Goal: Information Seeking & Learning: Learn about a topic

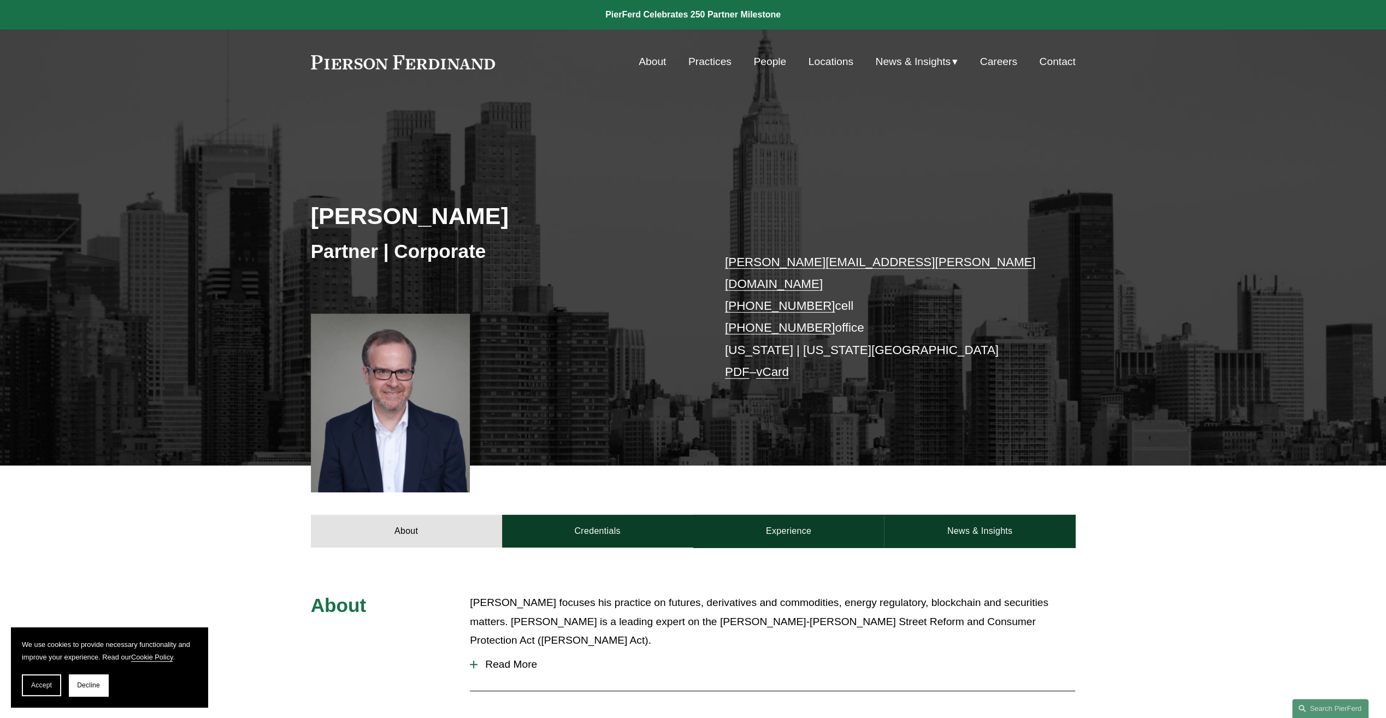
click at [829, 64] on link "Locations" at bounding box center [831, 61] width 45 height 21
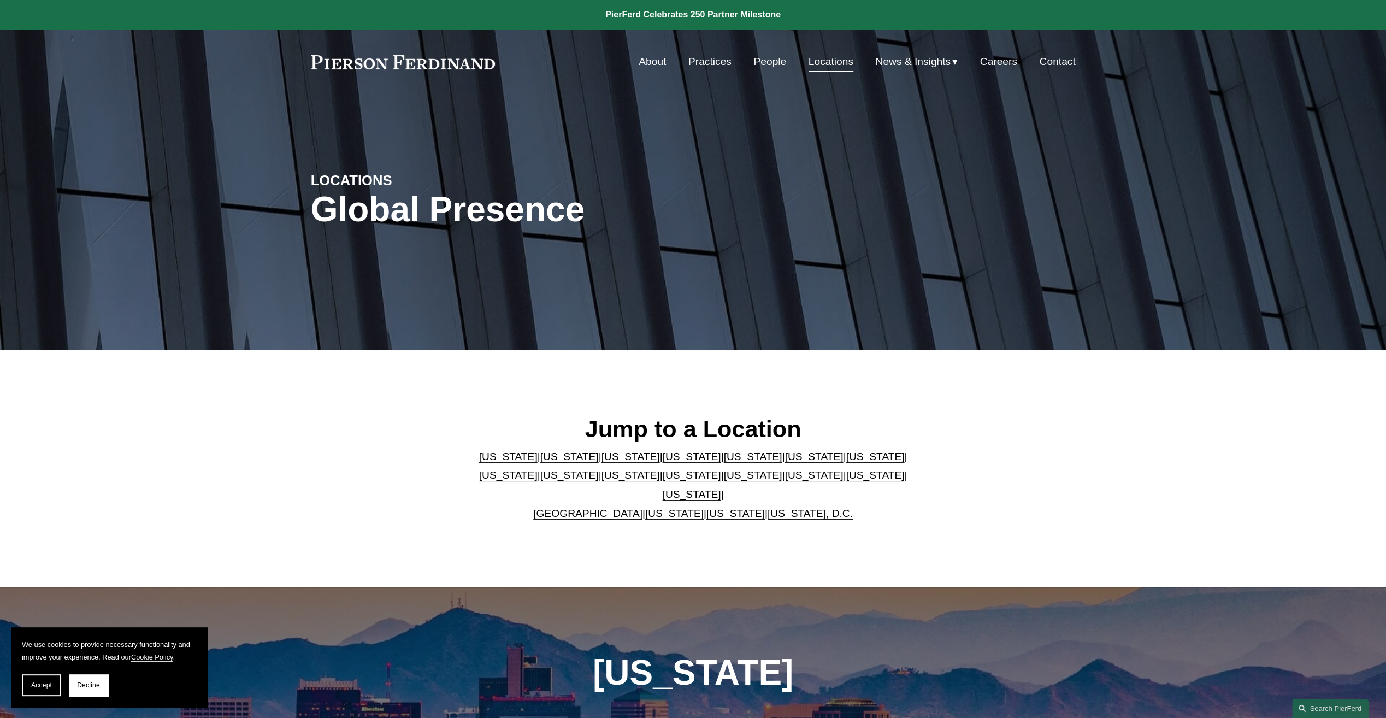
click at [774, 64] on link "People" at bounding box center [769, 61] width 33 height 21
click at [397, 64] on link at bounding box center [403, 62] width 185 height 14
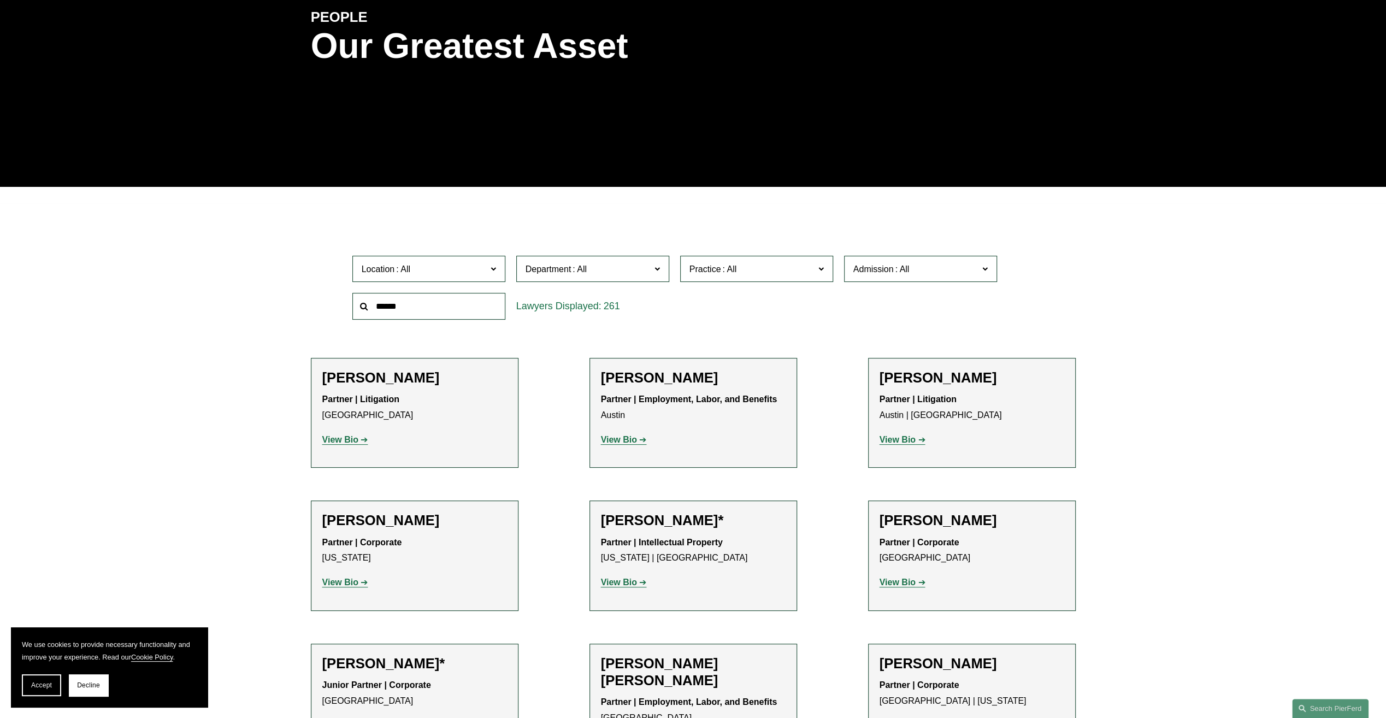
scroll to position [164, 0]
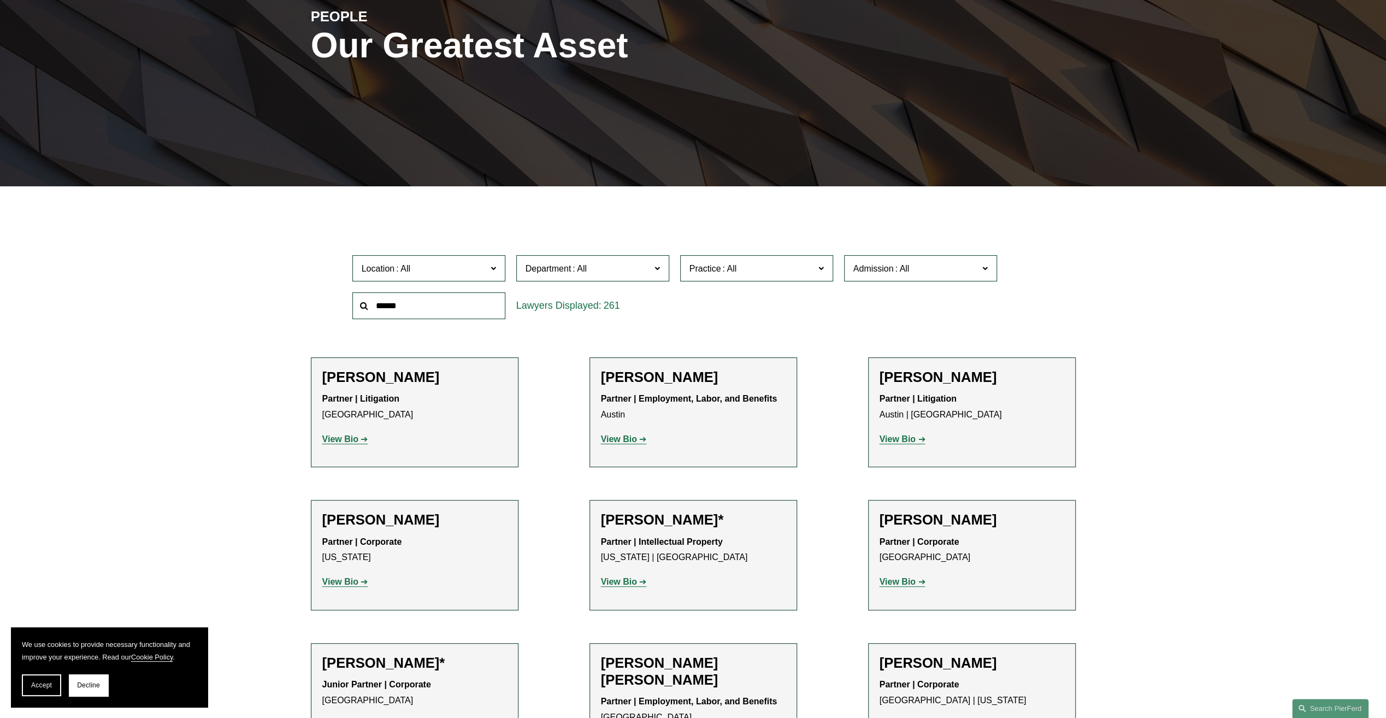
click at [466, 314] on input "text" at bounding box center [428, 305] width 153 height 27
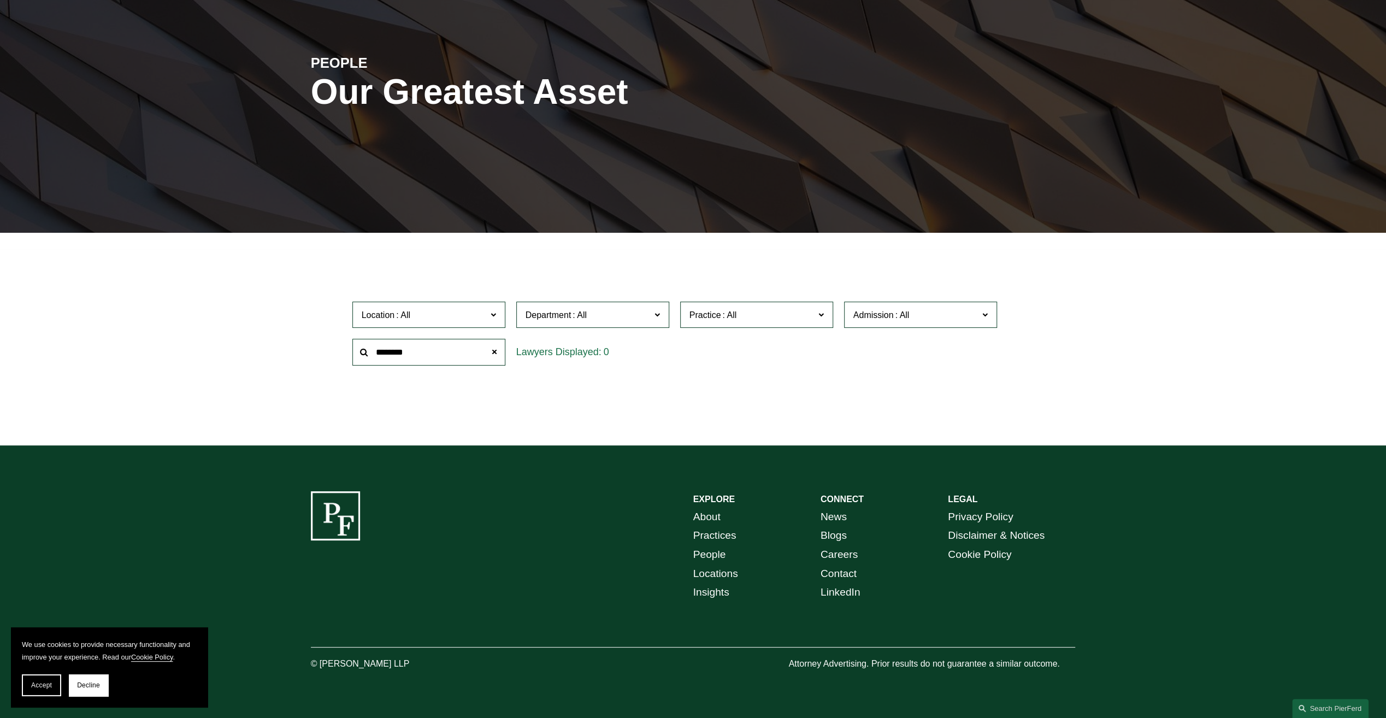
scroll to position [118, 0]
type input "**********"
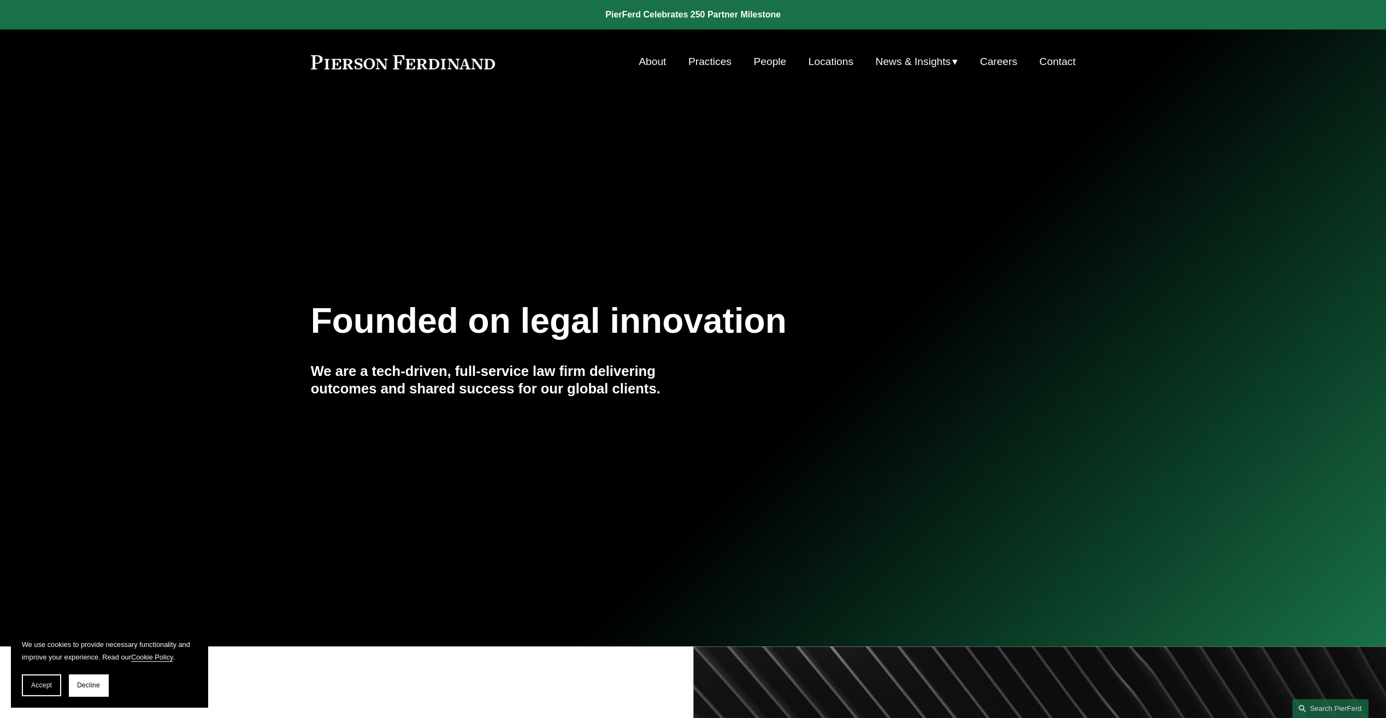
click at [656, 66] on link "About" at bounding box center [652, 61] width 27 height 21
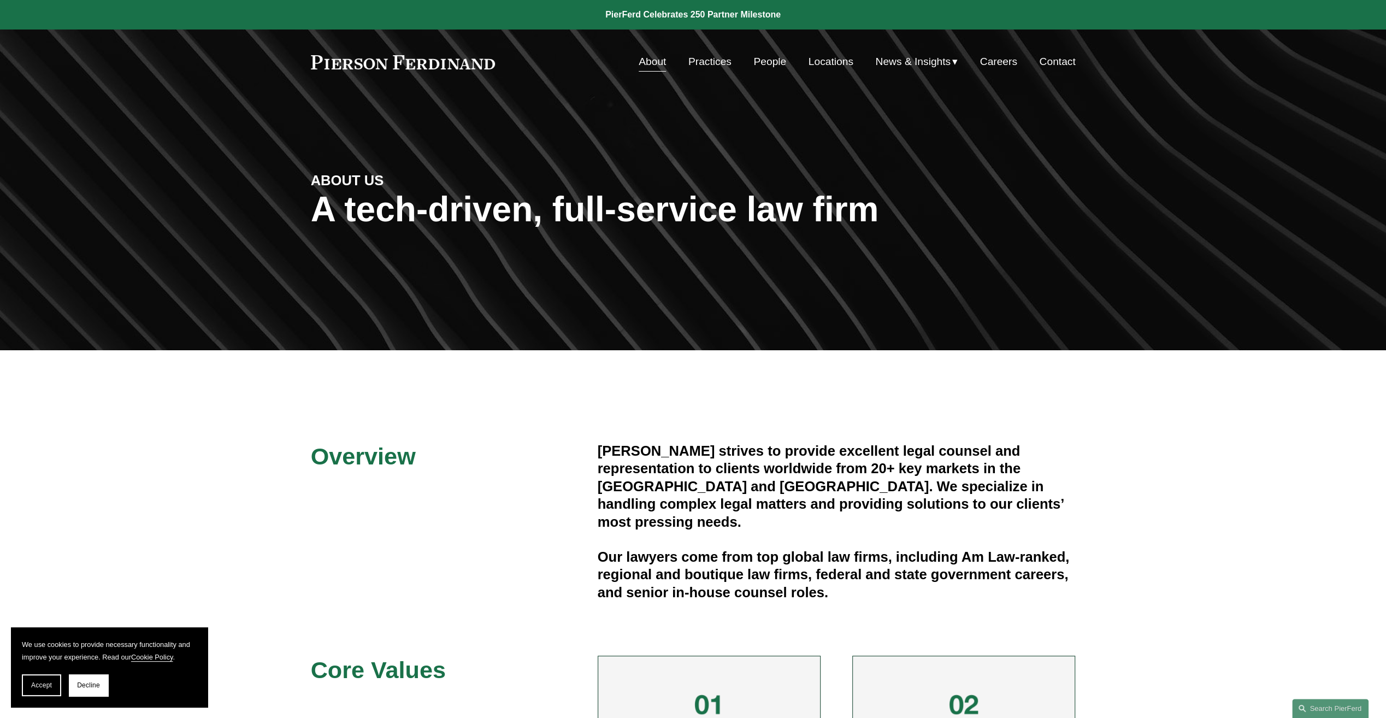
click at [710, 64] on link "Practices" at bounding box center [709, 61] width 43 height 21
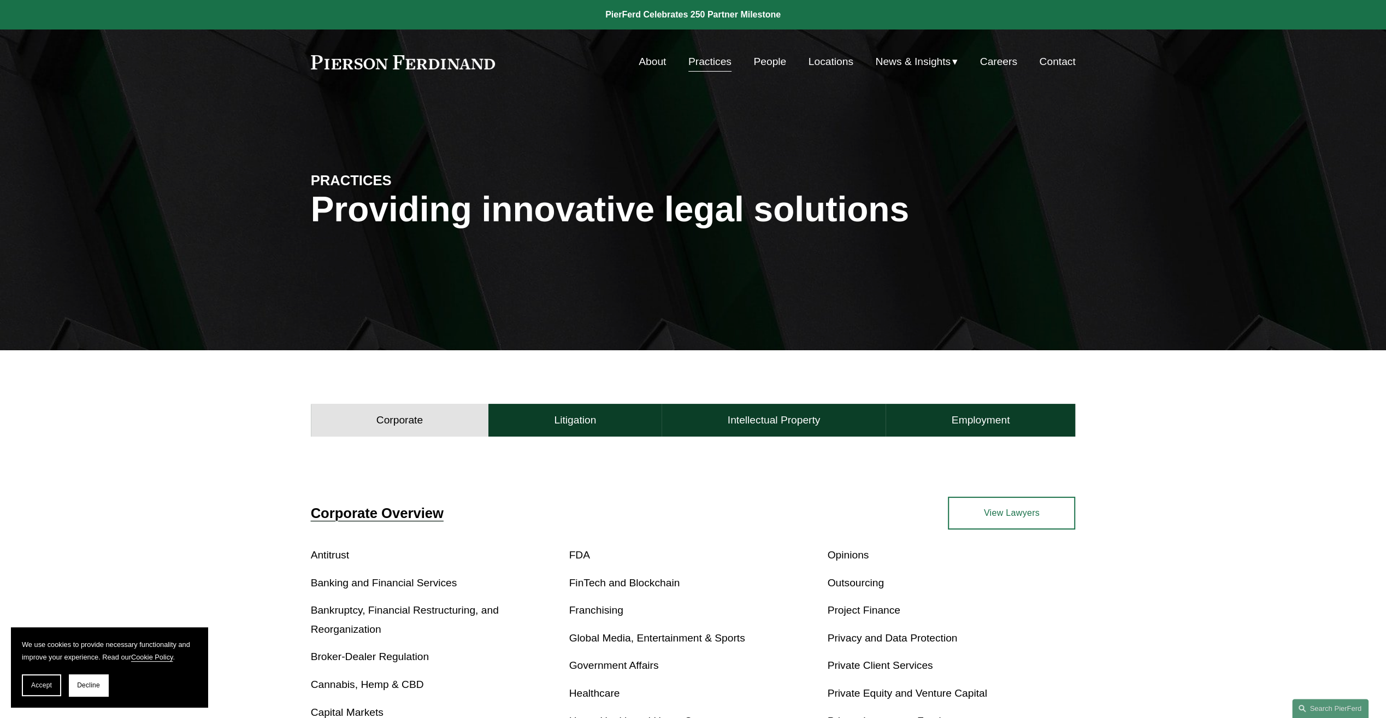
click at [773, 58] on link "People" at bounding box center [769, 61] width 33 height 21
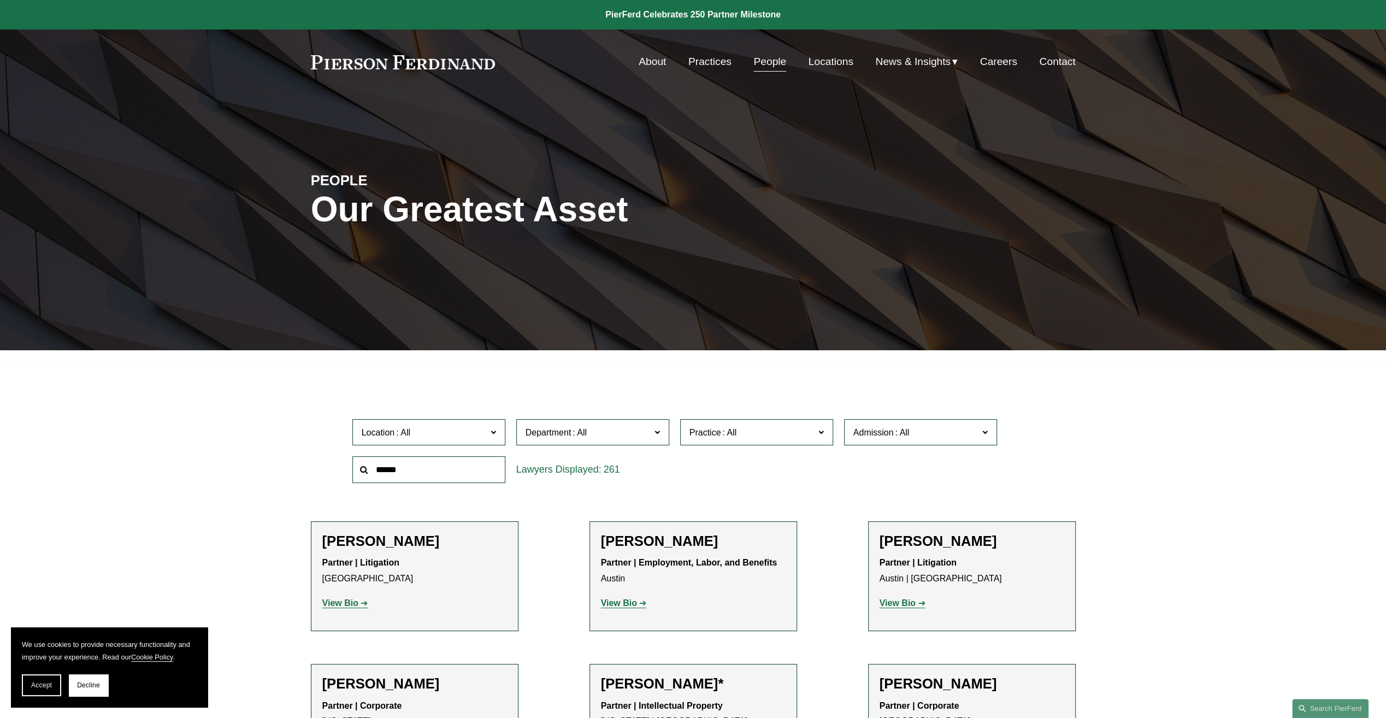
click at [391, 473] on input "text" at bounding box center [428, 469] width 153 height 27
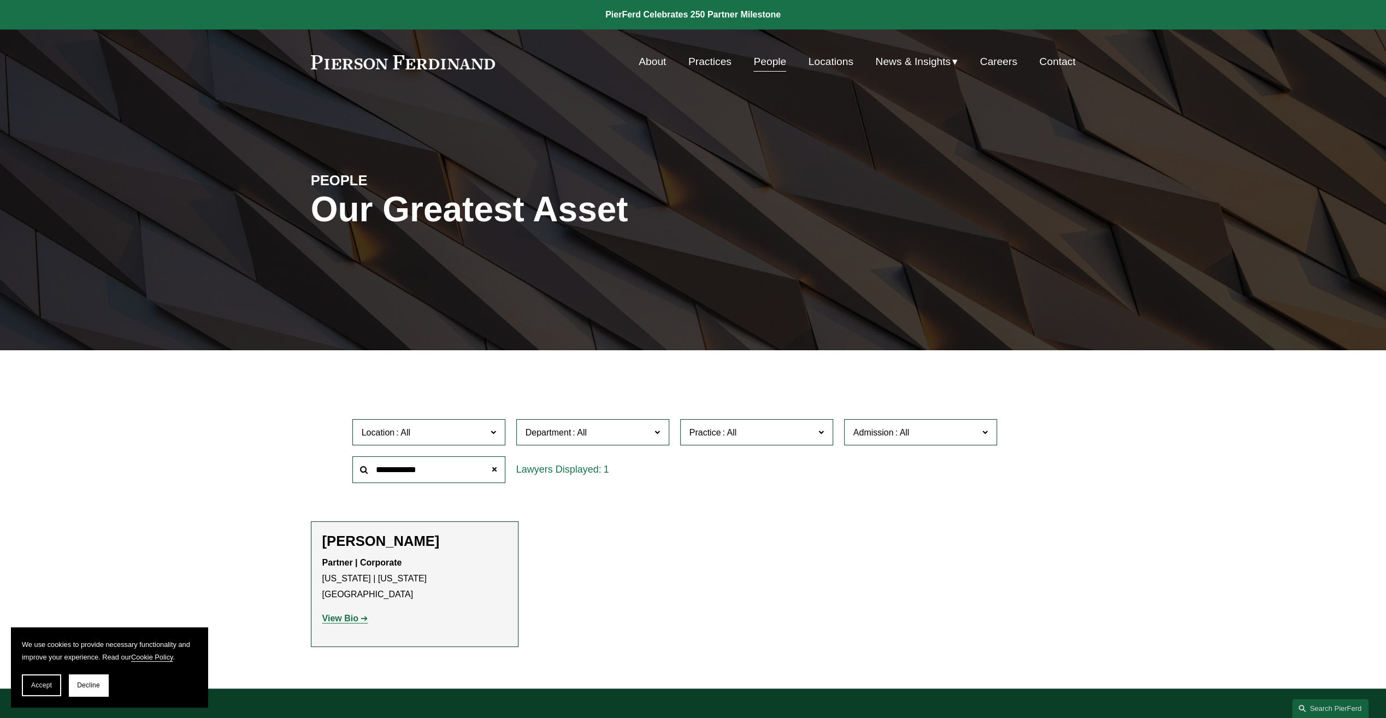
type input "**********"
click at [346, 614] on strong "View Bio" at bounding box center [340, 618] width 36 height 9
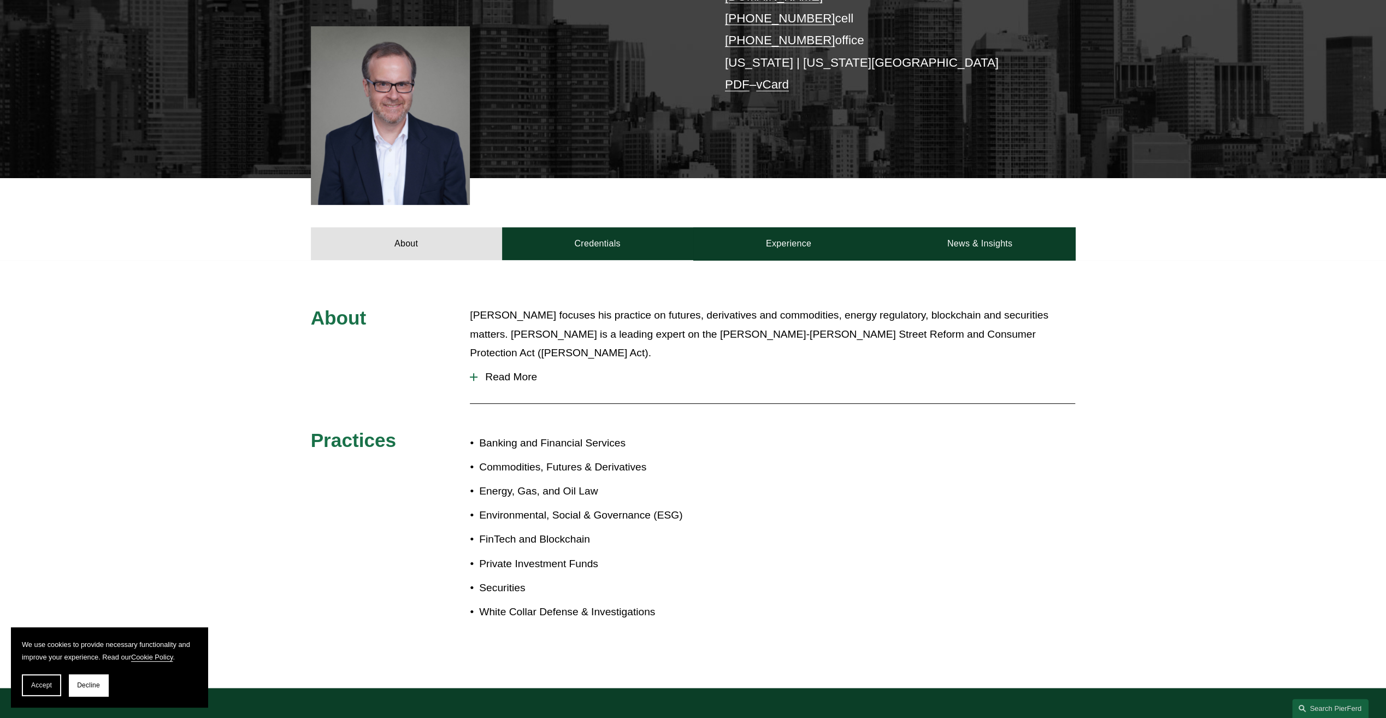
scroll to position [328, 0]
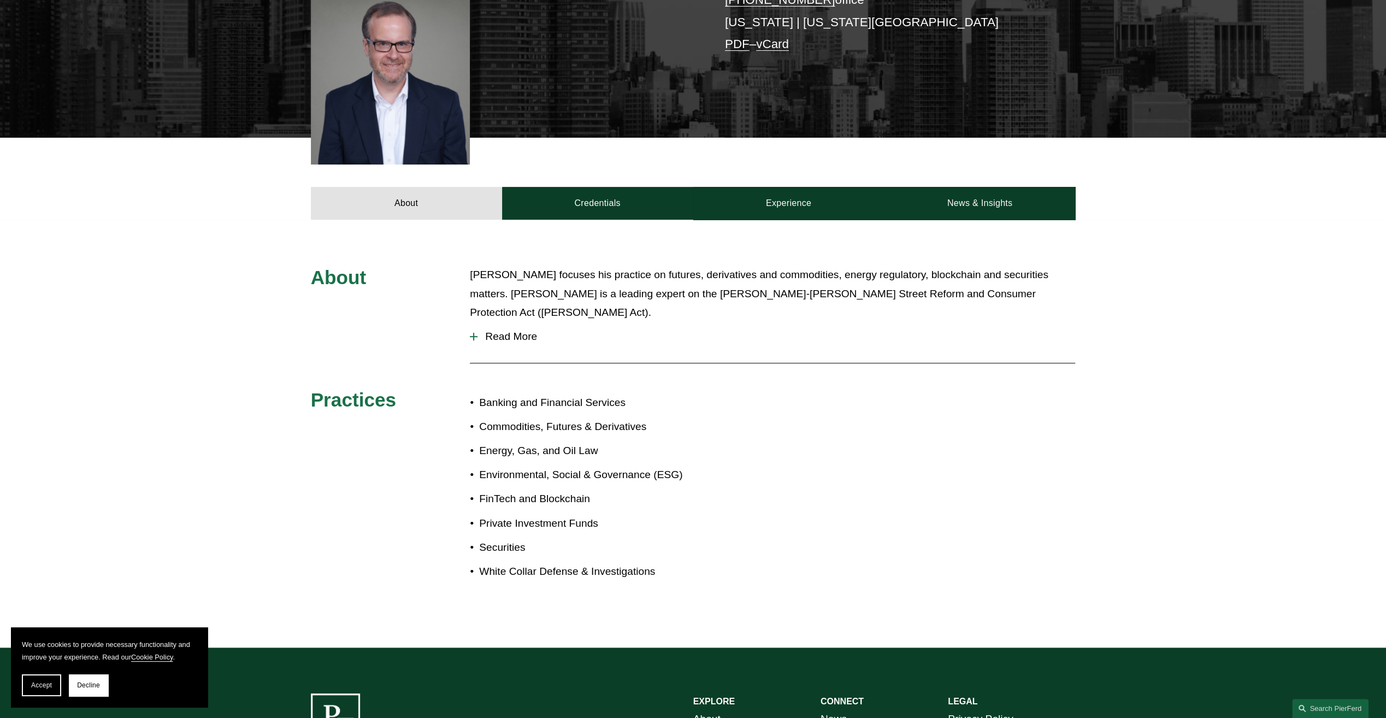
click at [506, 331] on span "Read More" at bounding box center [776, 337] width 598 height 12
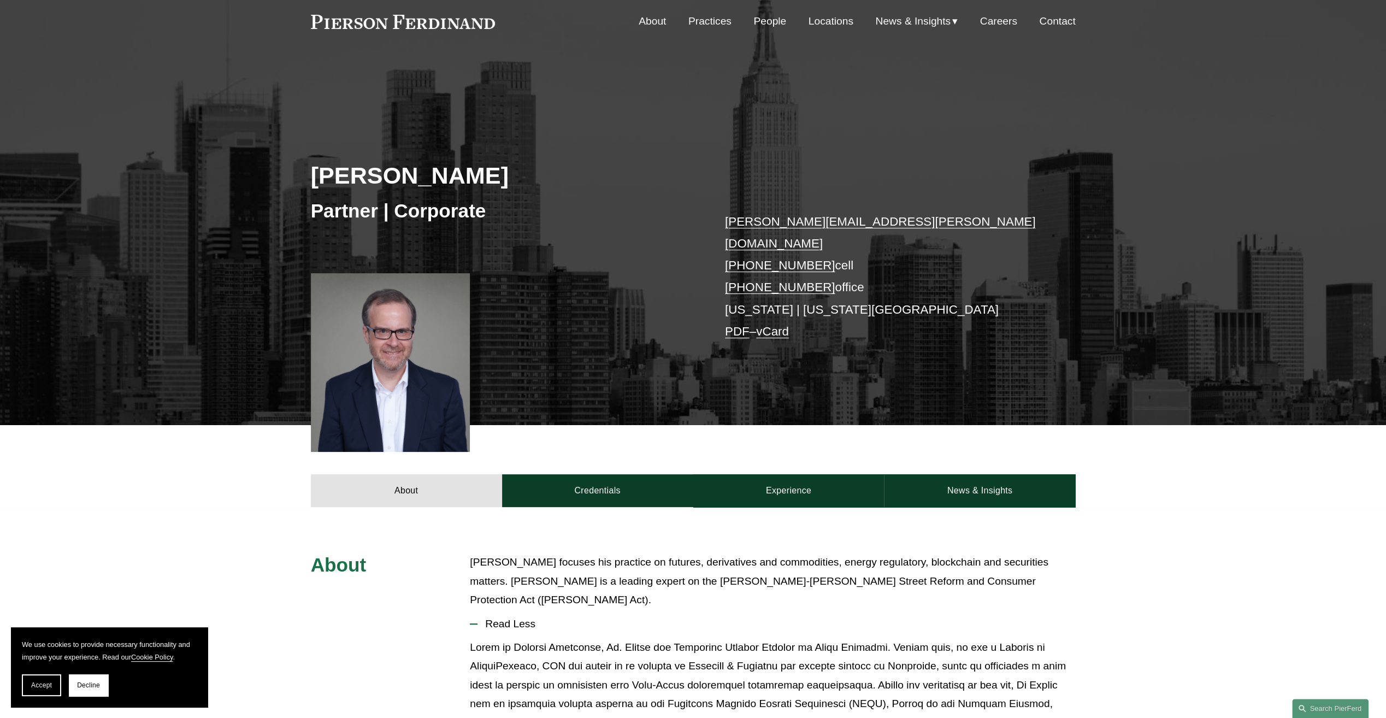
scroll to position [0, 0]
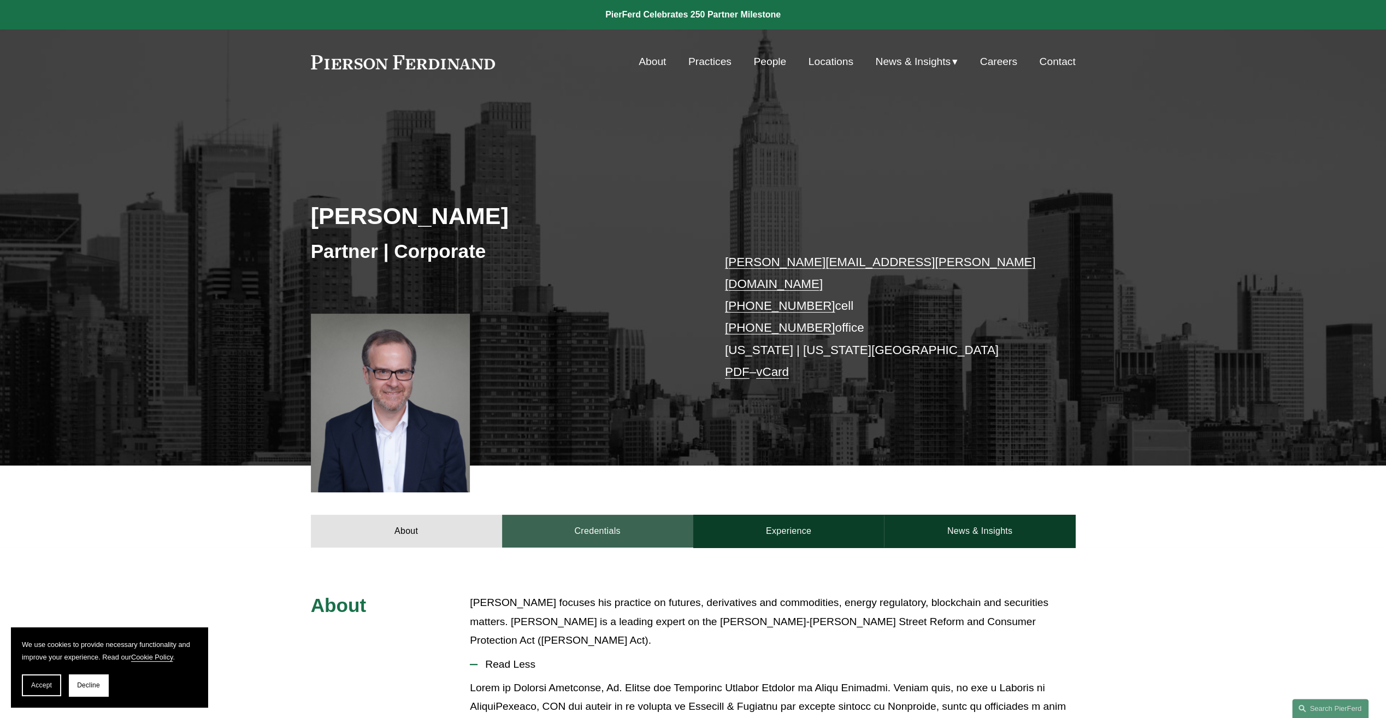
click at [615, 515] on link "Credentials" at bounding box center [597, 531] width 191 height 33
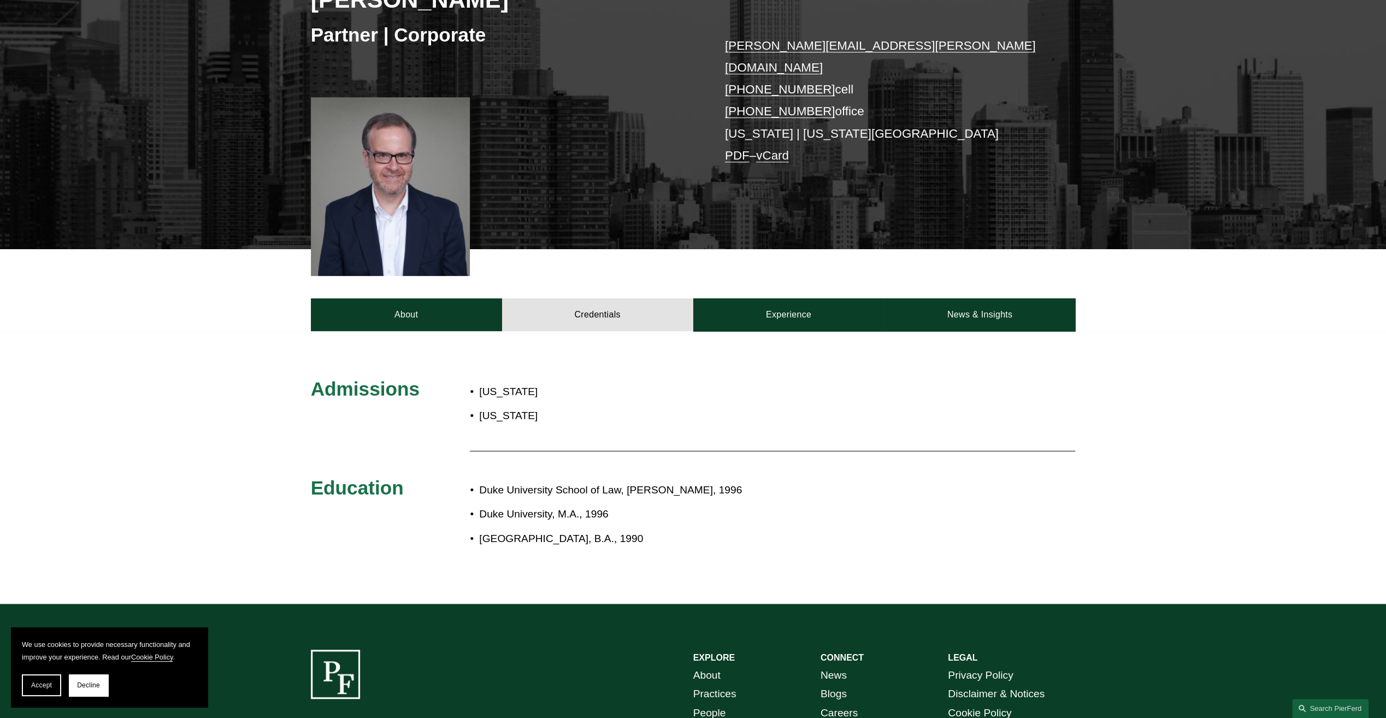
scroll to position [219, 0]
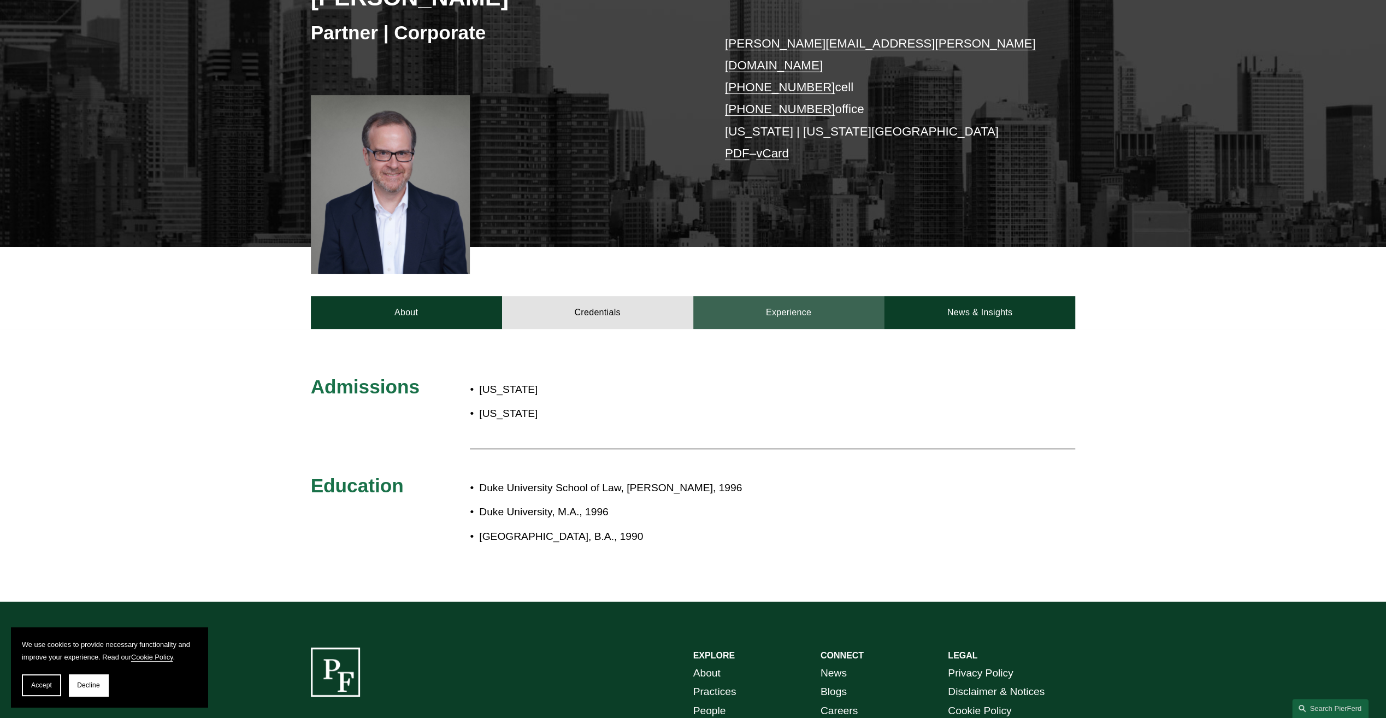
click at [842, 296] on link "Experience" at bounding box center [788, 312] width 191 height 33
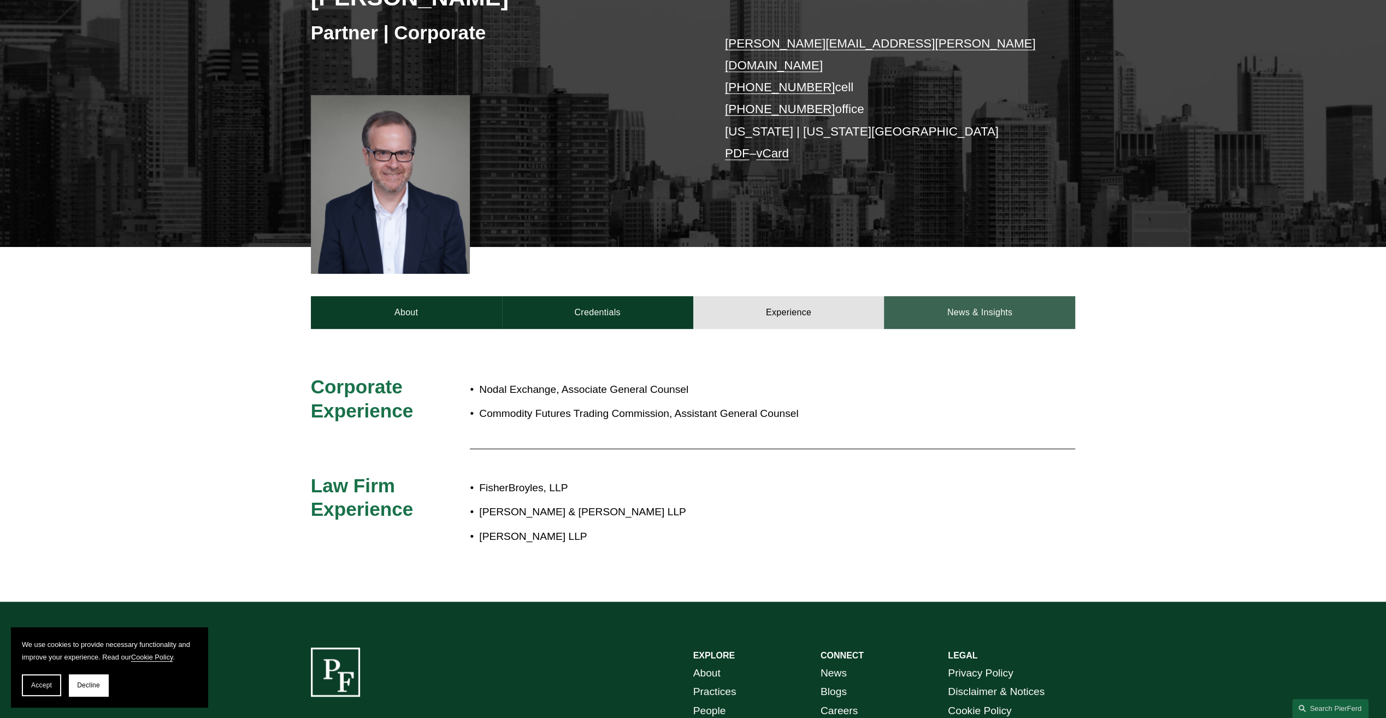
click at [948, 302] on link "News & Insights" at bounding box center [979, 312] width 191 height 33
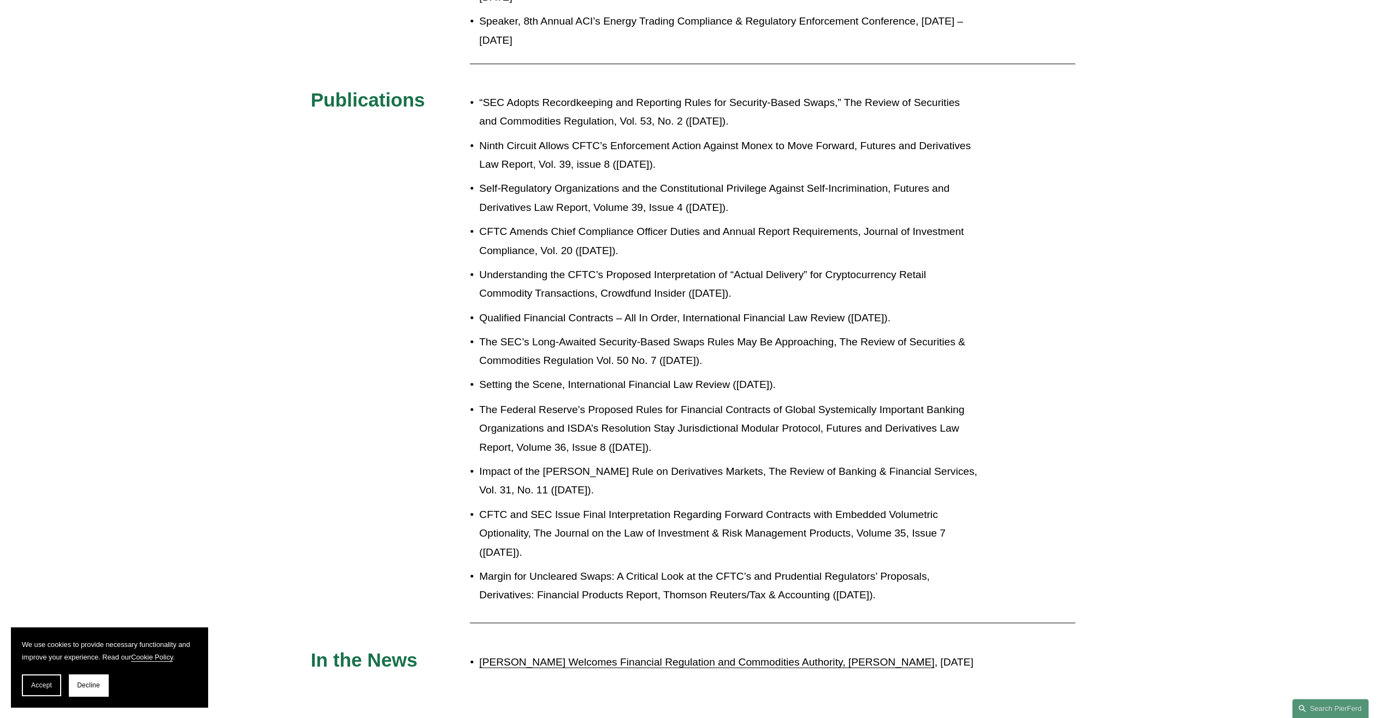
scroll to position [1694, 0]
